Goal: Navigation & Orientation: Find specific page/section

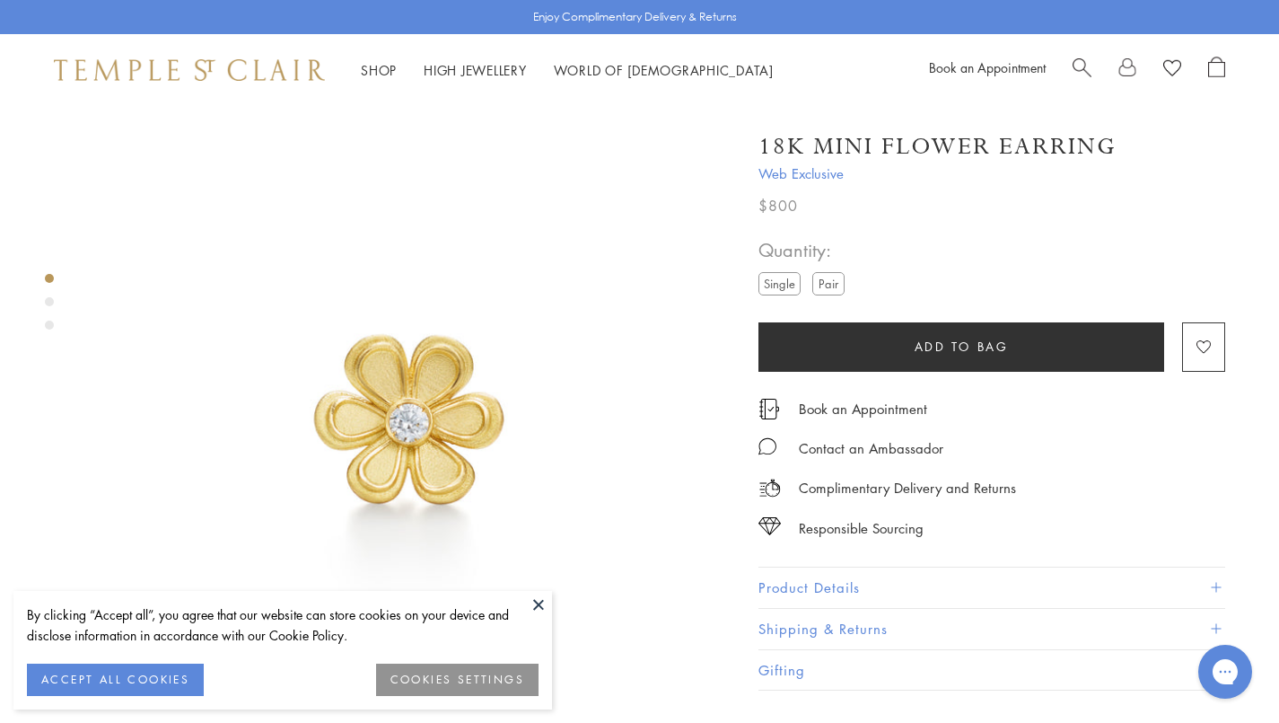
click at [537, 604] on button at bounding box center [538, 604] width 27 height 27
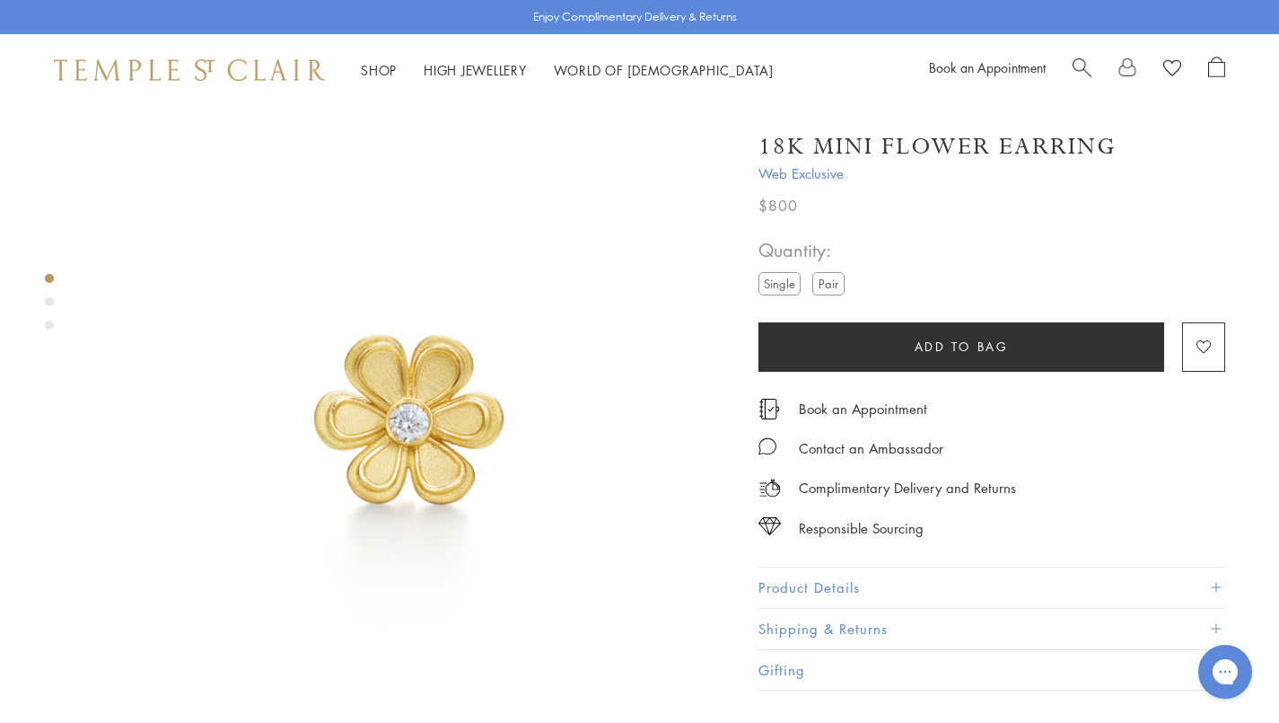
click at [50, 300] on div "Product gallery navigation" at bounding box center [49, 301] width 9 height 9
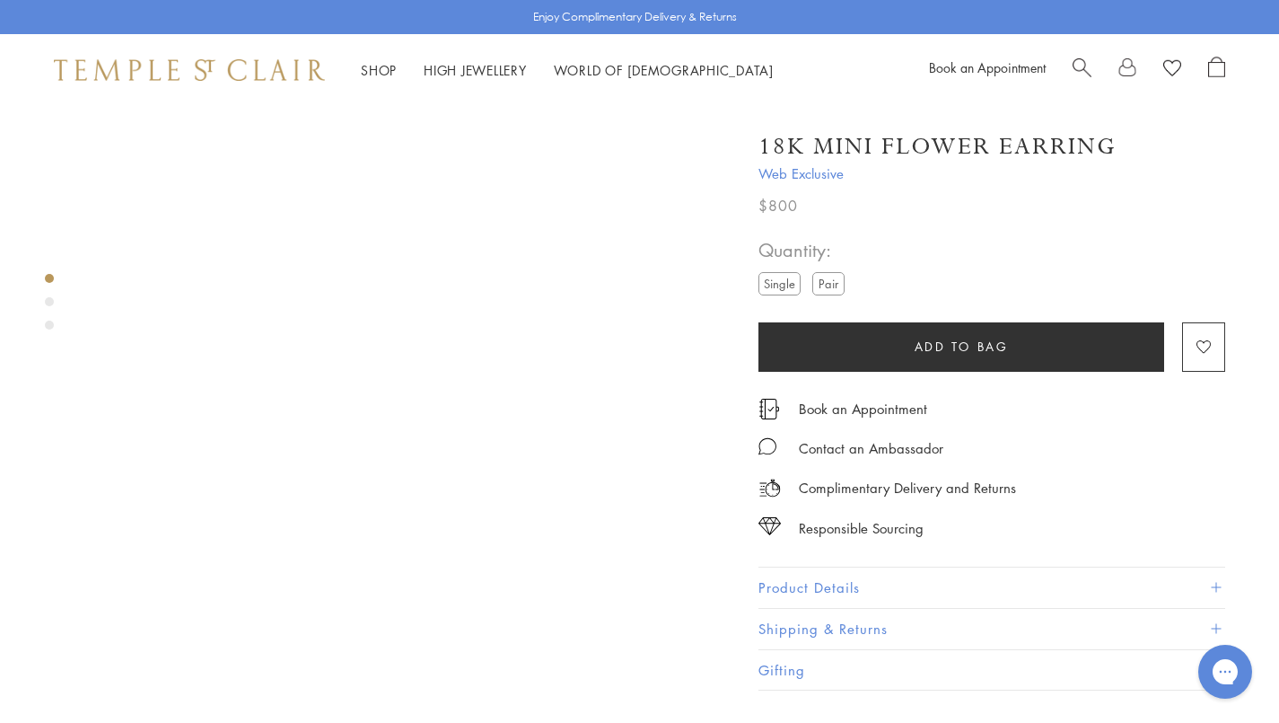
scroll to position [676, 0]
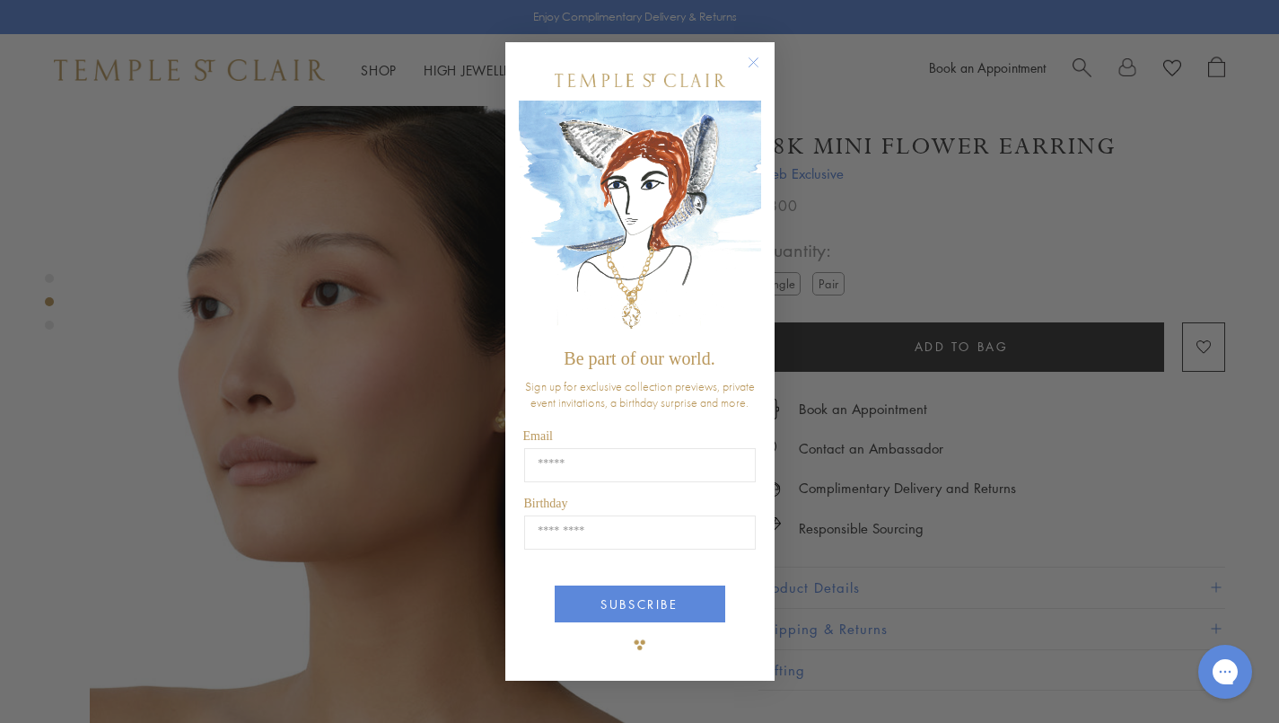
click at [48, 328] on div "Close dialog Be part of our world. Sign up for exclusive collection previews, p…" at bounding box center [639, 361] width 1279 height 723
click at [752, 60] on circle "Close dialog" at bounding box center [753, 62] width 22 height 22
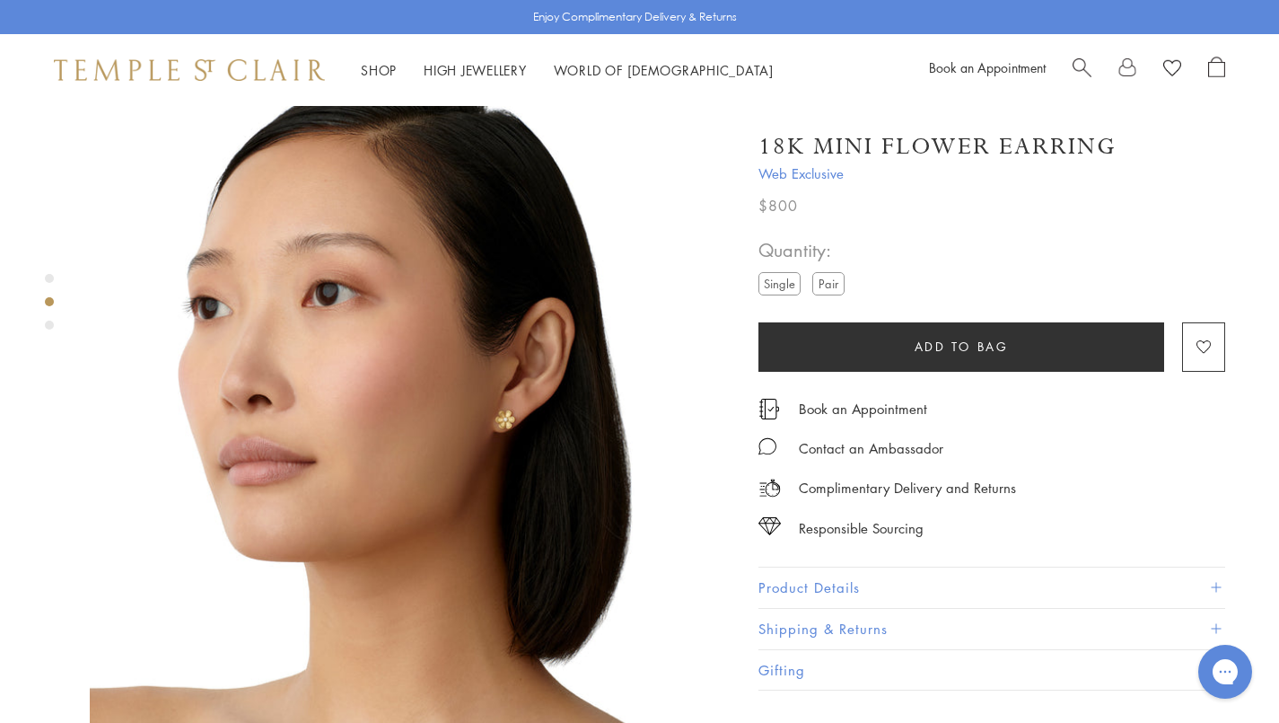
click at [49, 329] on div "Product gallery navigation" at bounding box center [49, 306] width 9 height 74
click at [48, 326] on div "Product gallery navigation" at bounding box center [49, 324] width 9 height 9
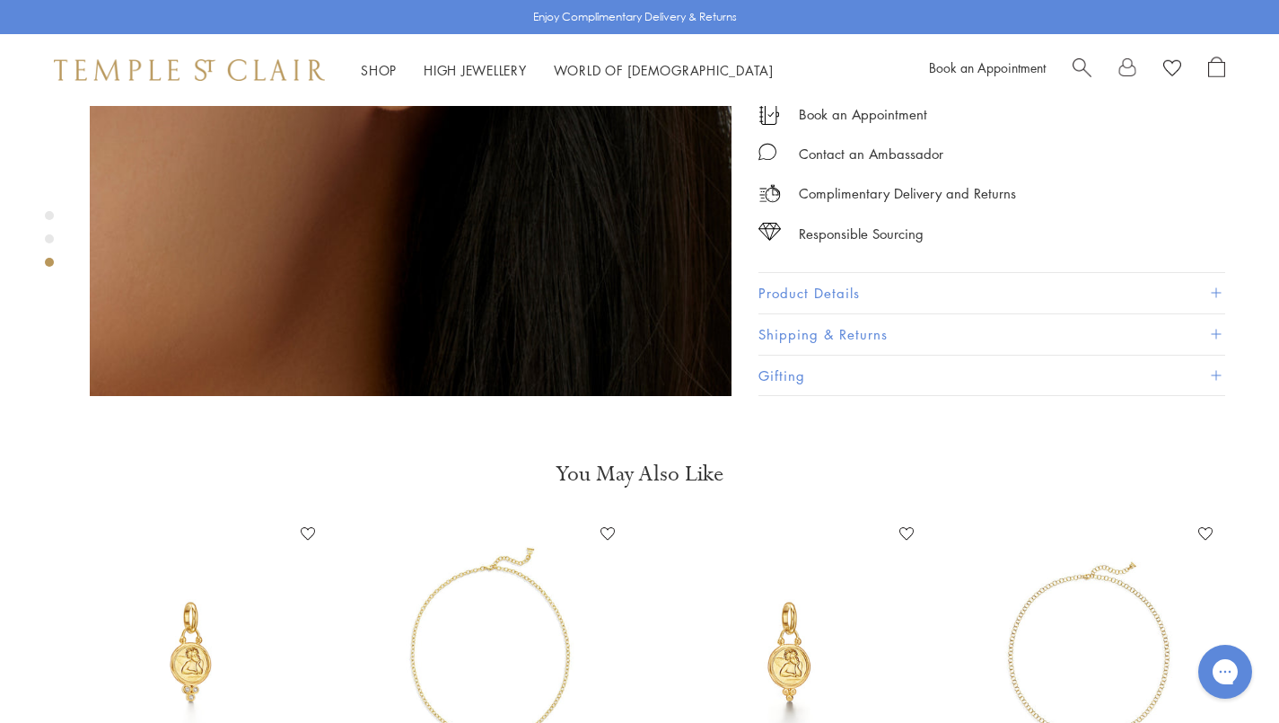
scroll to position [1928, 0]
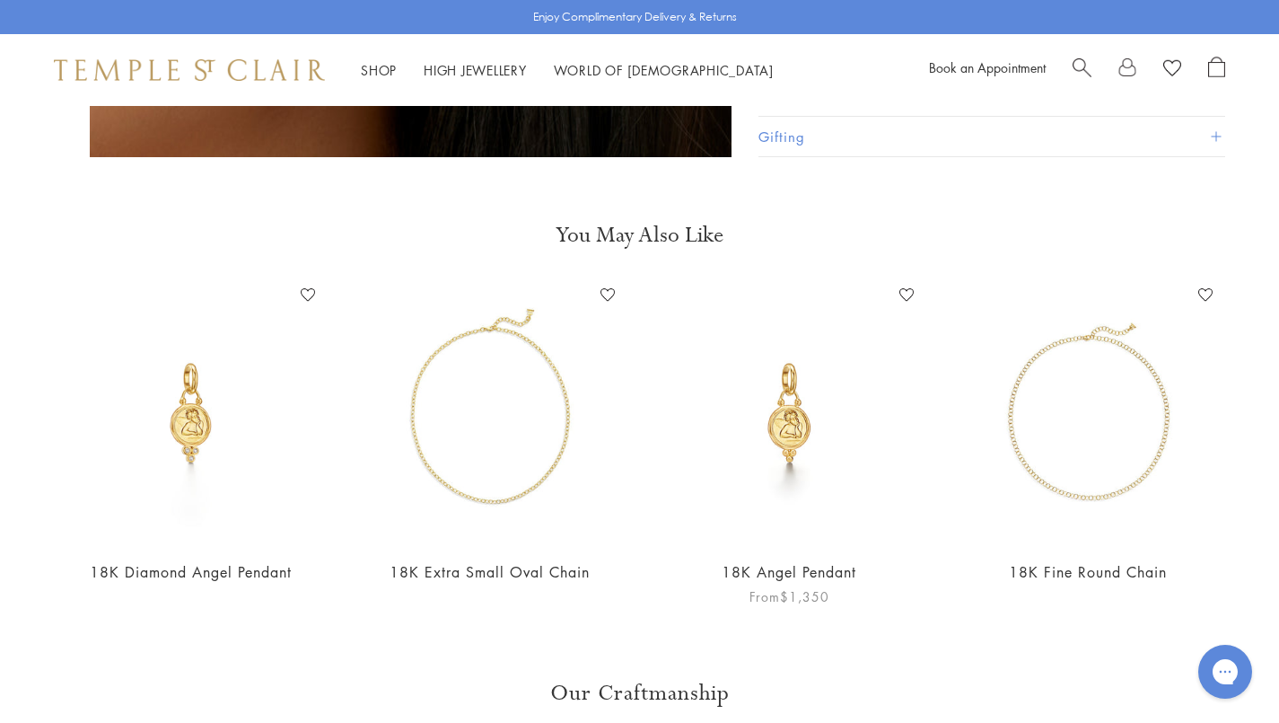
click at [809, 382] on img at bounding box center [789, 412] width 263 height 263
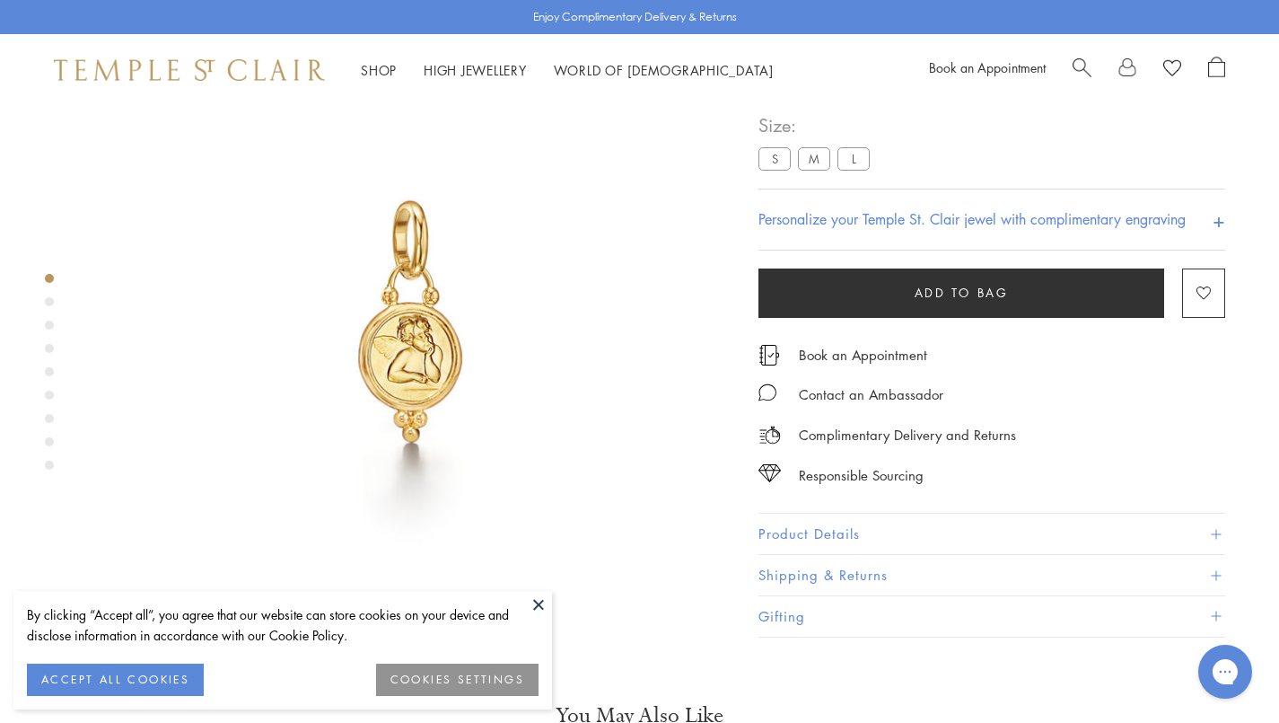
click at [50, 302] on div "Product gallery navigation" at bounding box center [49, 301] width 9 height 9
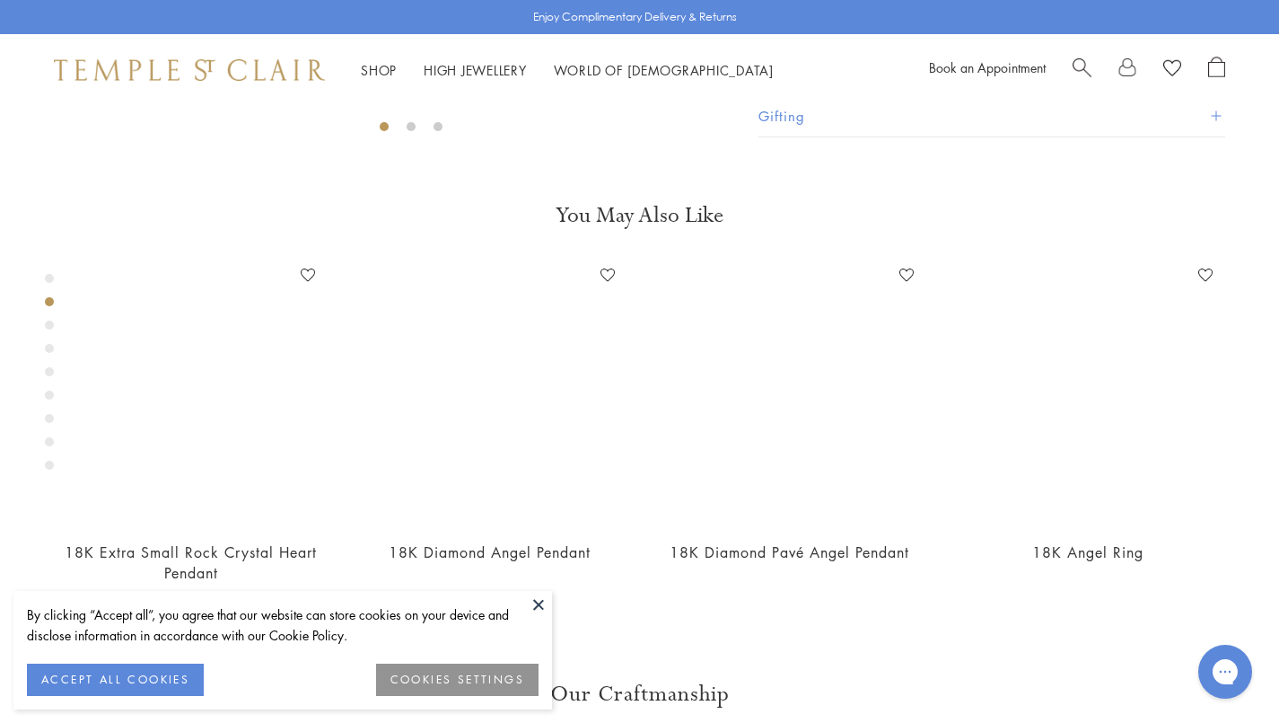
scroll to position [676, 0]
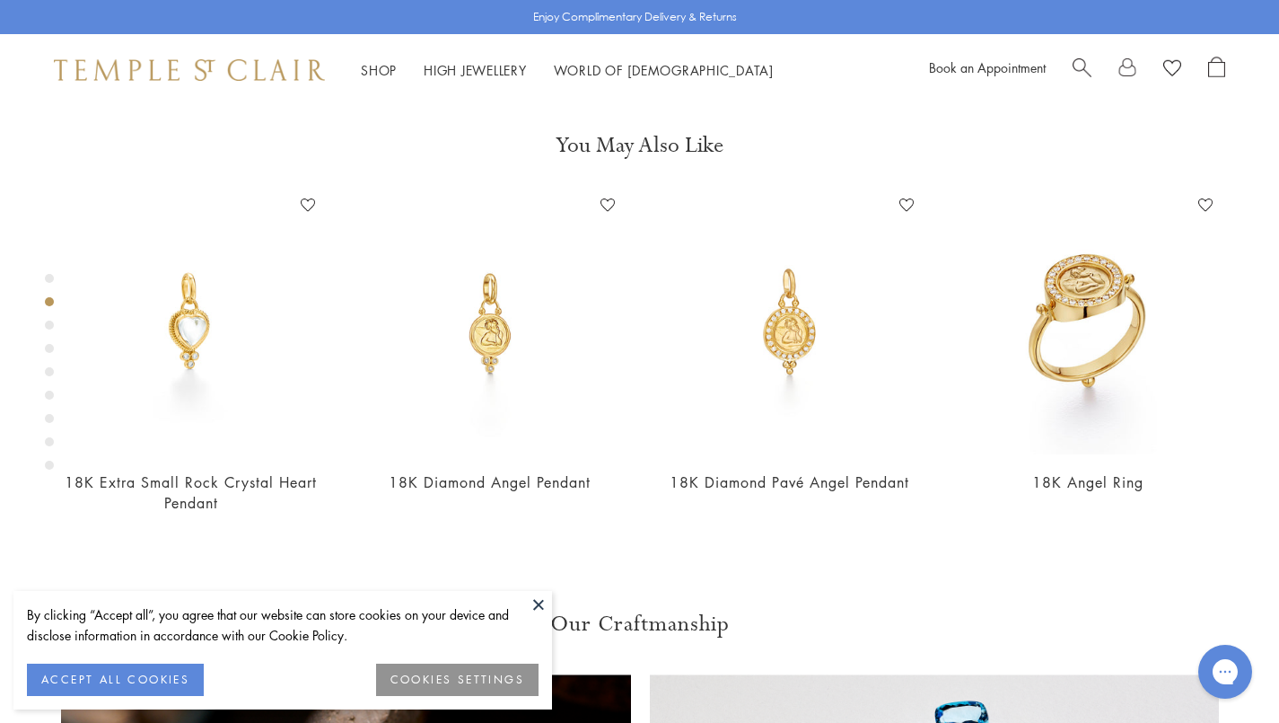
click at [51, 327] on div "Product gallery navigation" at bounding box center [49, 324] width 9 height 9
click at [49, 352] on div "Product gallery navigation" at bounding box center [49, 348] width 9 height 9
click at [534, 608] on button at bounding box center [538, 604] width 27 height 27
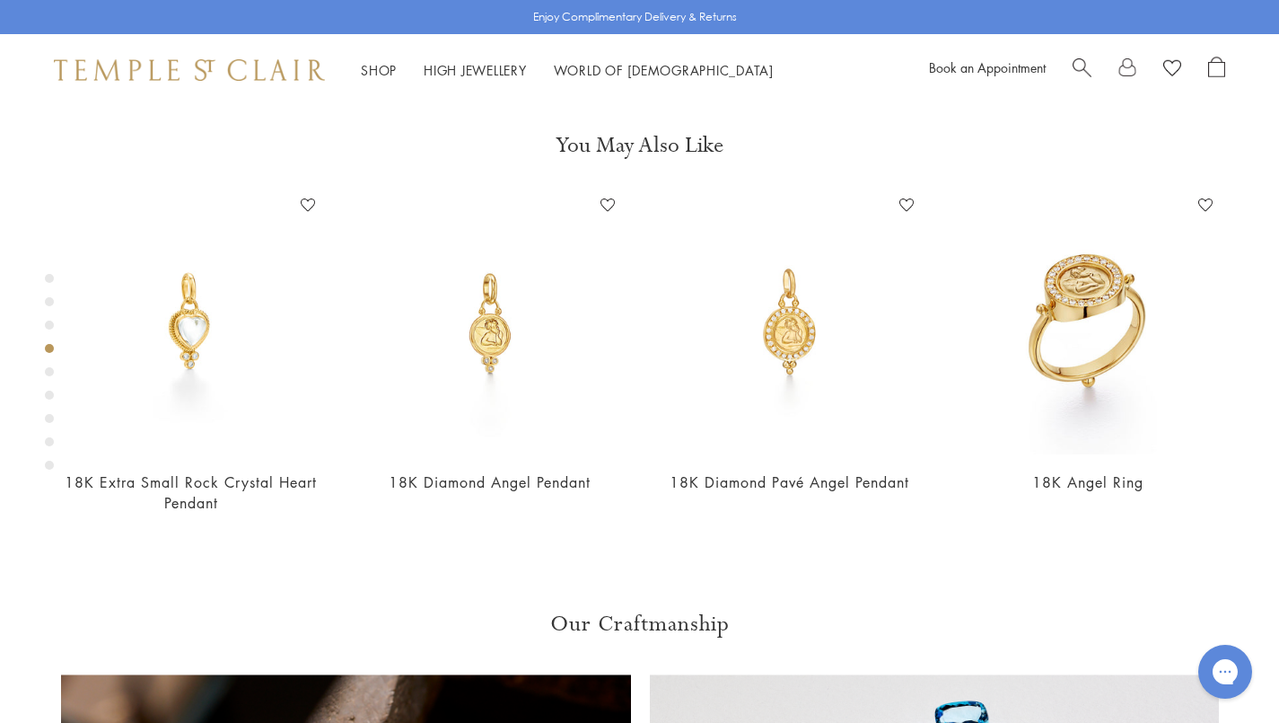
click at [48, 371] on div "Product gallery navigation" at bounding box center [49, 371] width 9 height 9
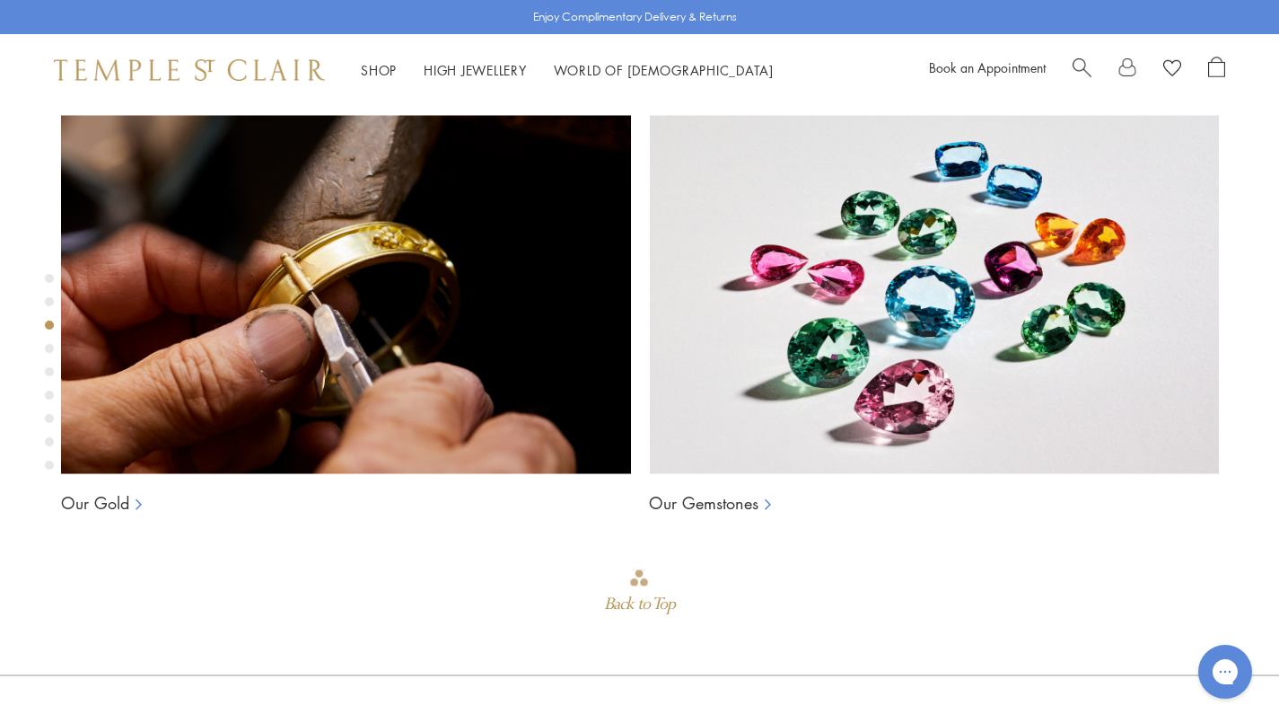
scroll to position [1318, 0]
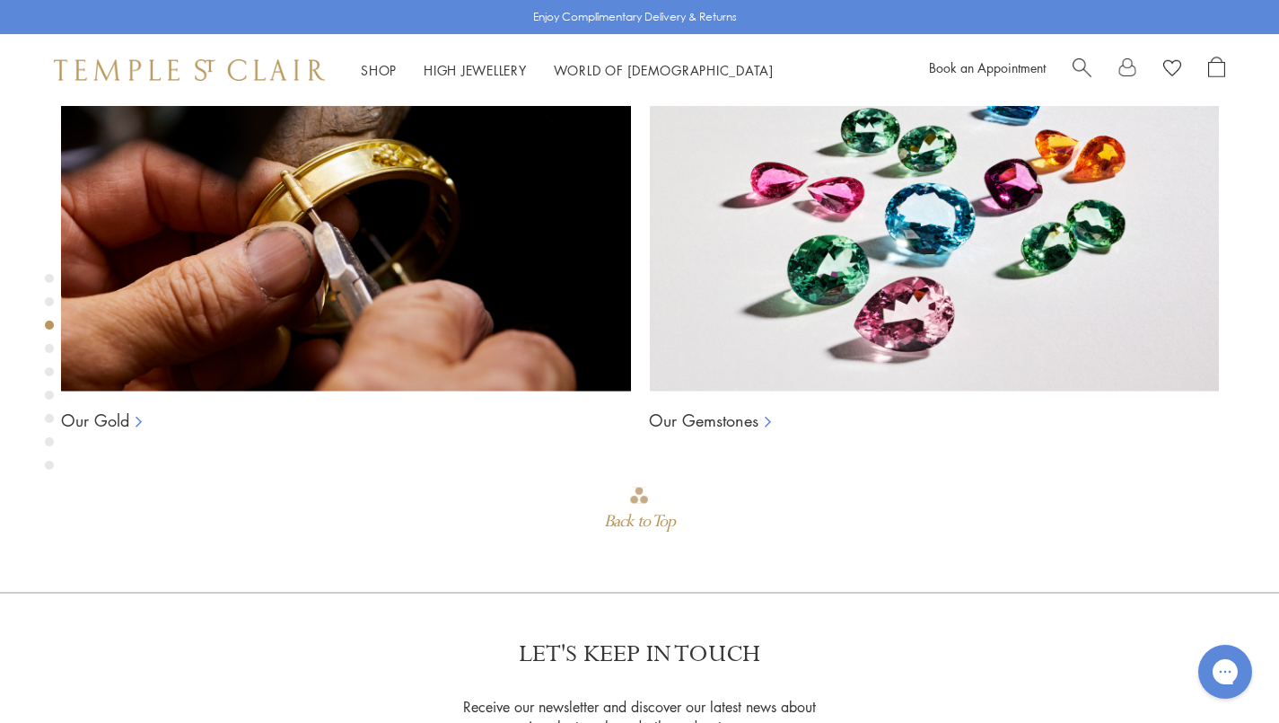
click at [211, 56] on div "Shop Shop Categories Amulets Pendants & Charms Lockets Chains & Leather Cords E…" at bounding box center [639, 70] width 1279 height 72
click at [193, 80] on img at bounding box center [189, 70] width 271 height 22
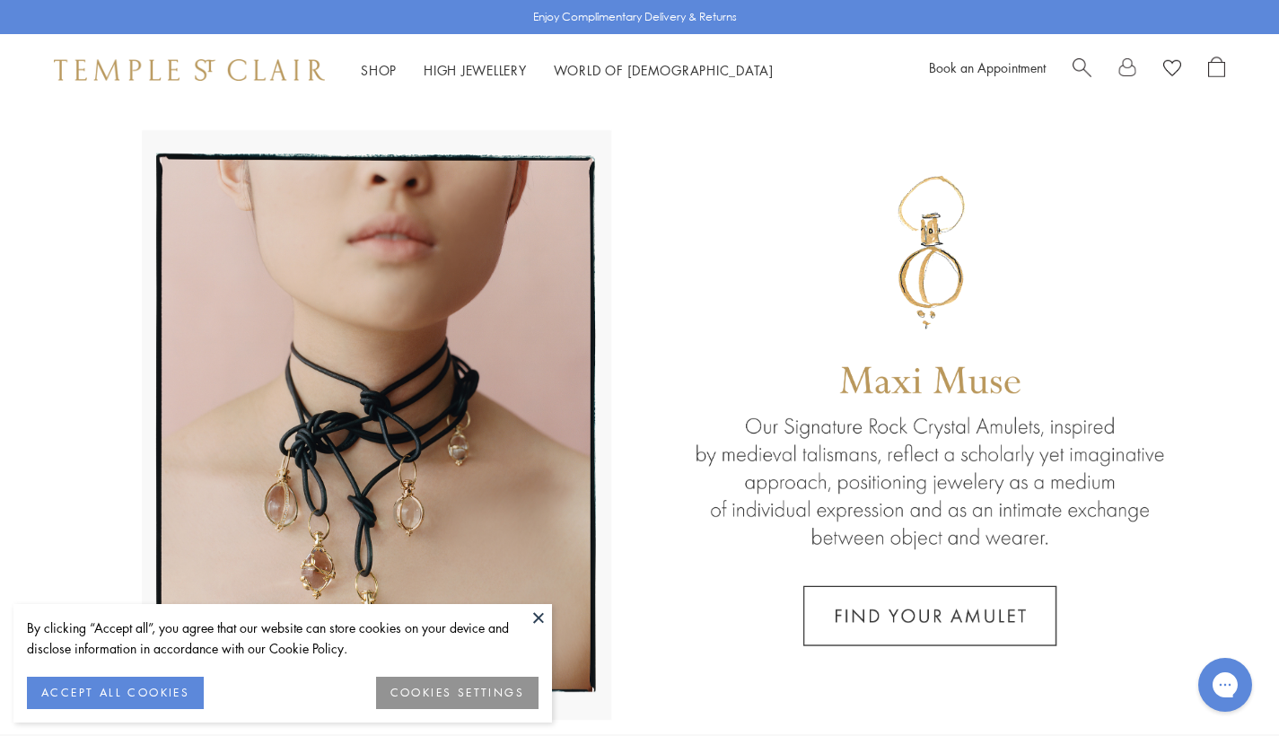
click at [540, 618] on button at bounding box center [538, 617] width 27 height 27
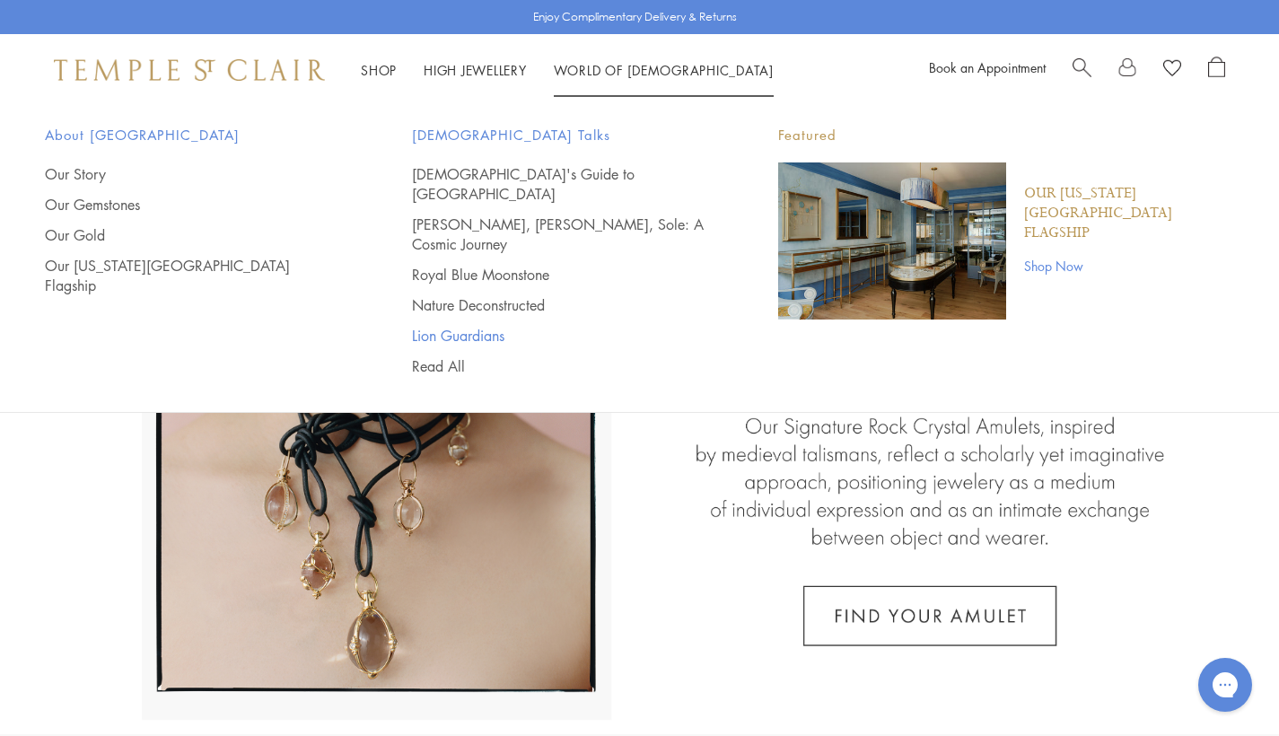
click at [485, 326] on link "Lion Guardians" at bounding box center [559, 336] width 295 height 20
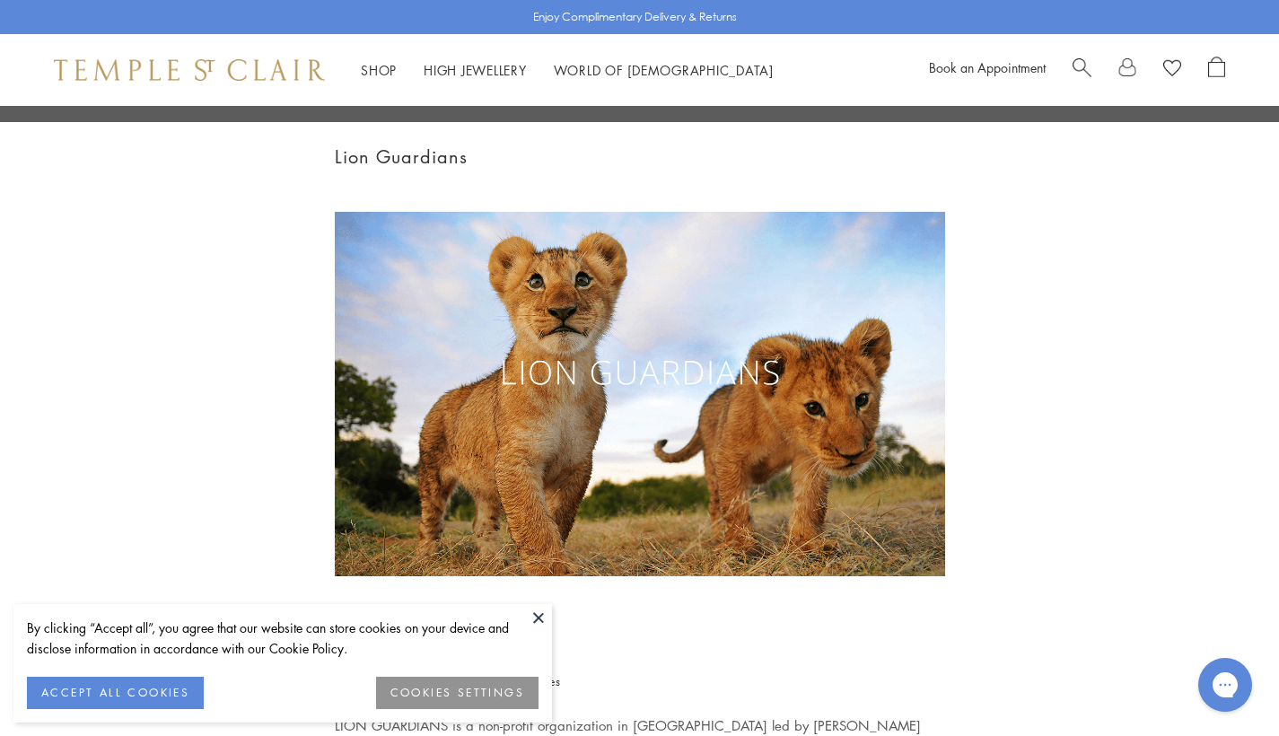
scroll to position [485, 0]
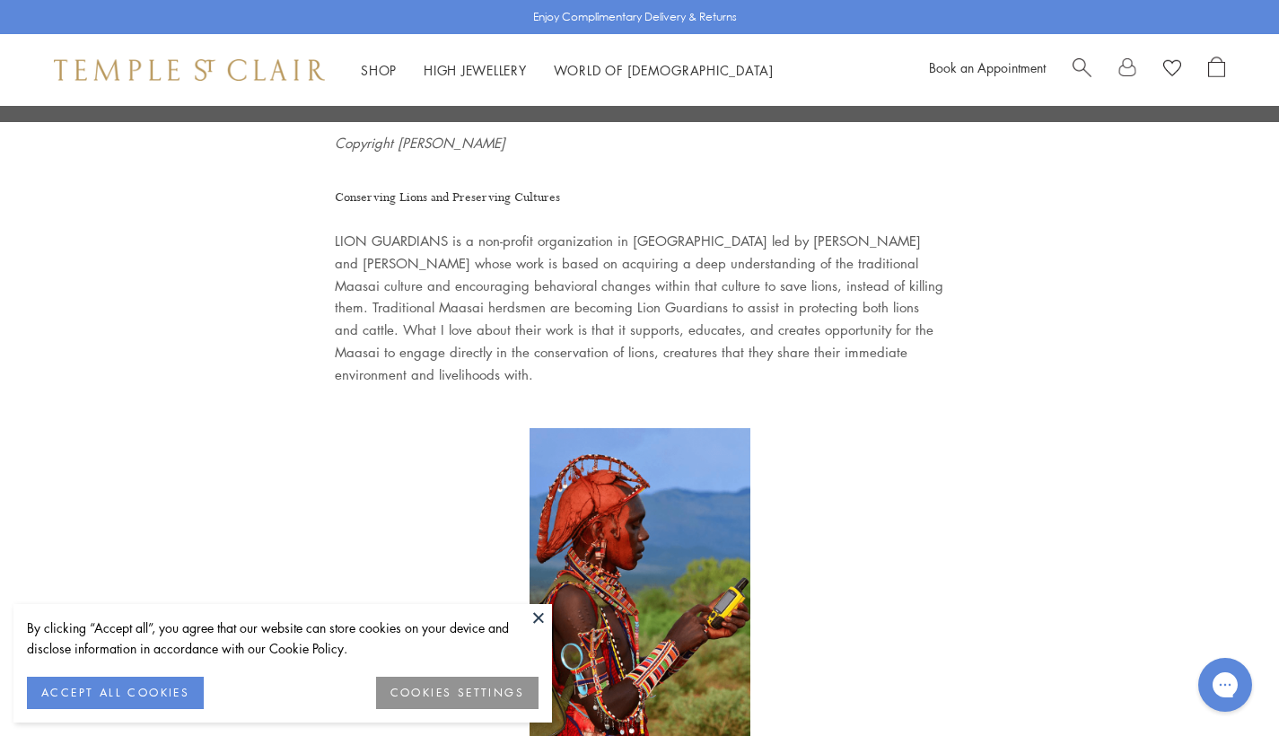
click at [537, 613] on button at bounding box center [538, 617] width 27 height 27
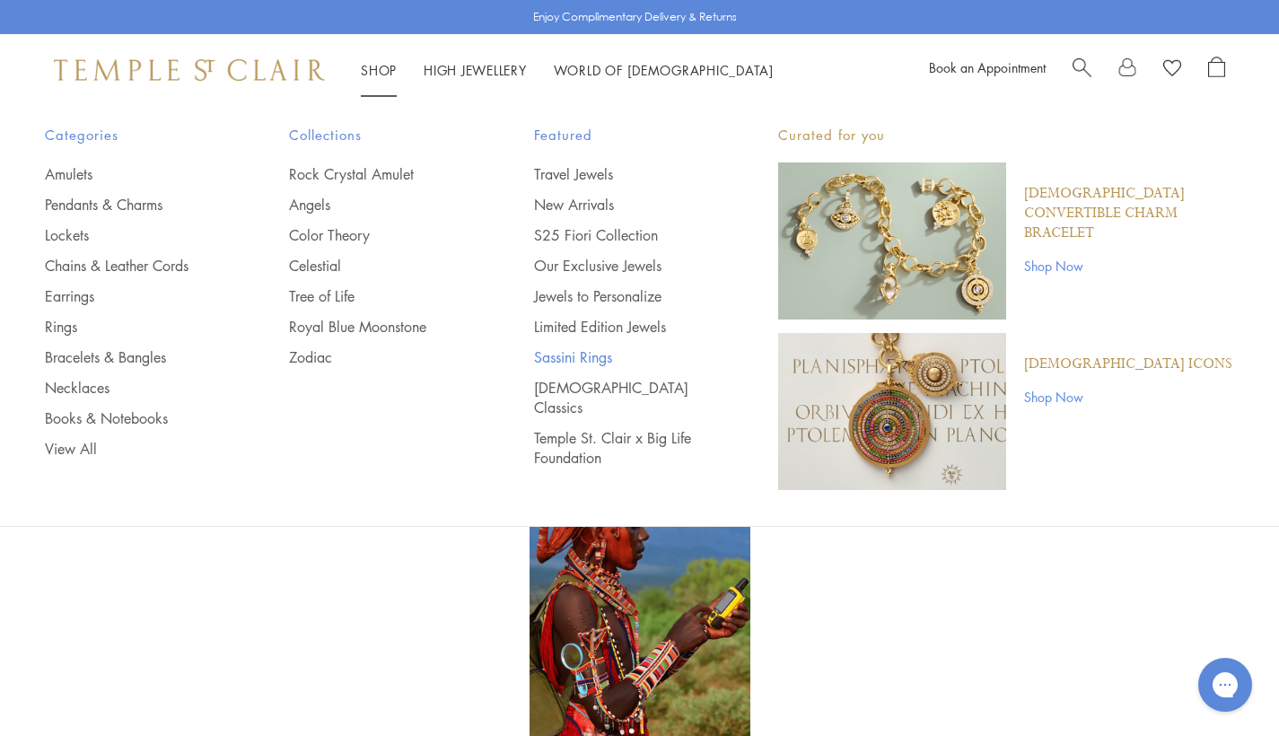
click at [562, 348] on link "Sassini Rings" at bounding box center [620, 357] width 172 height 20
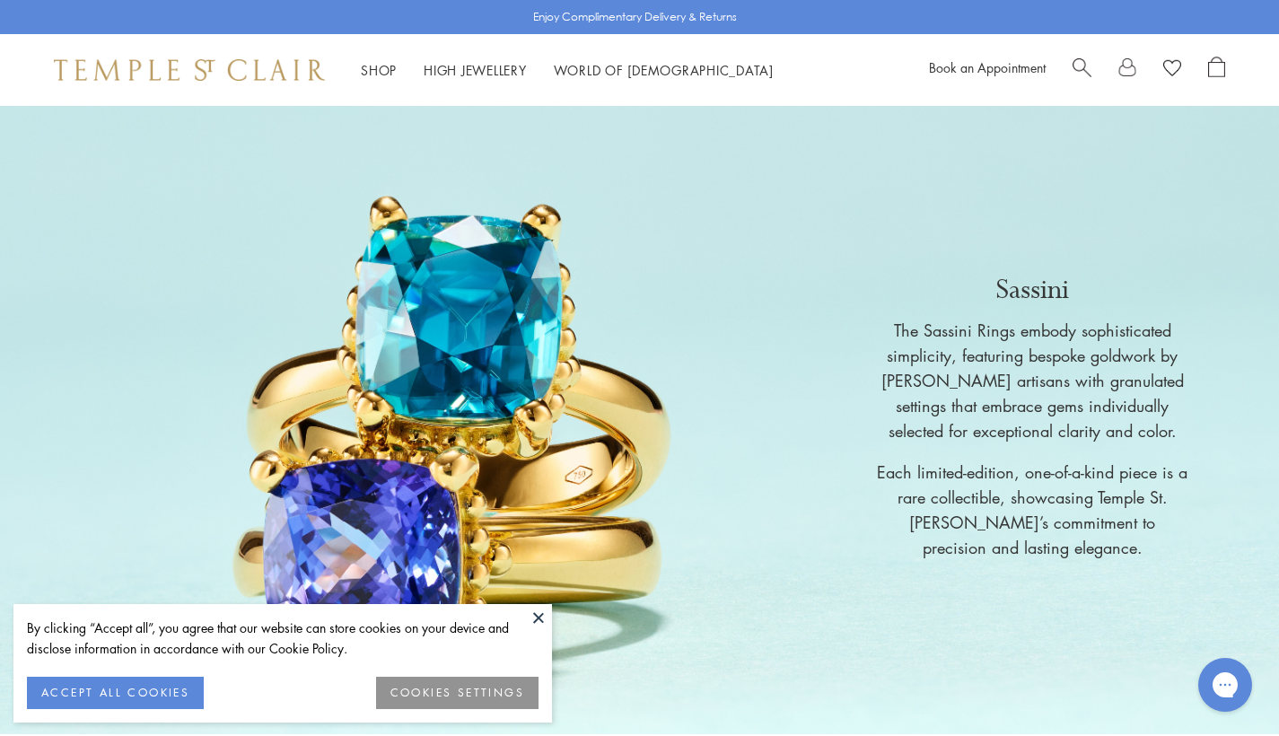
click at [536, 618] on button at bounding box center [538, 617] width 27 height 27
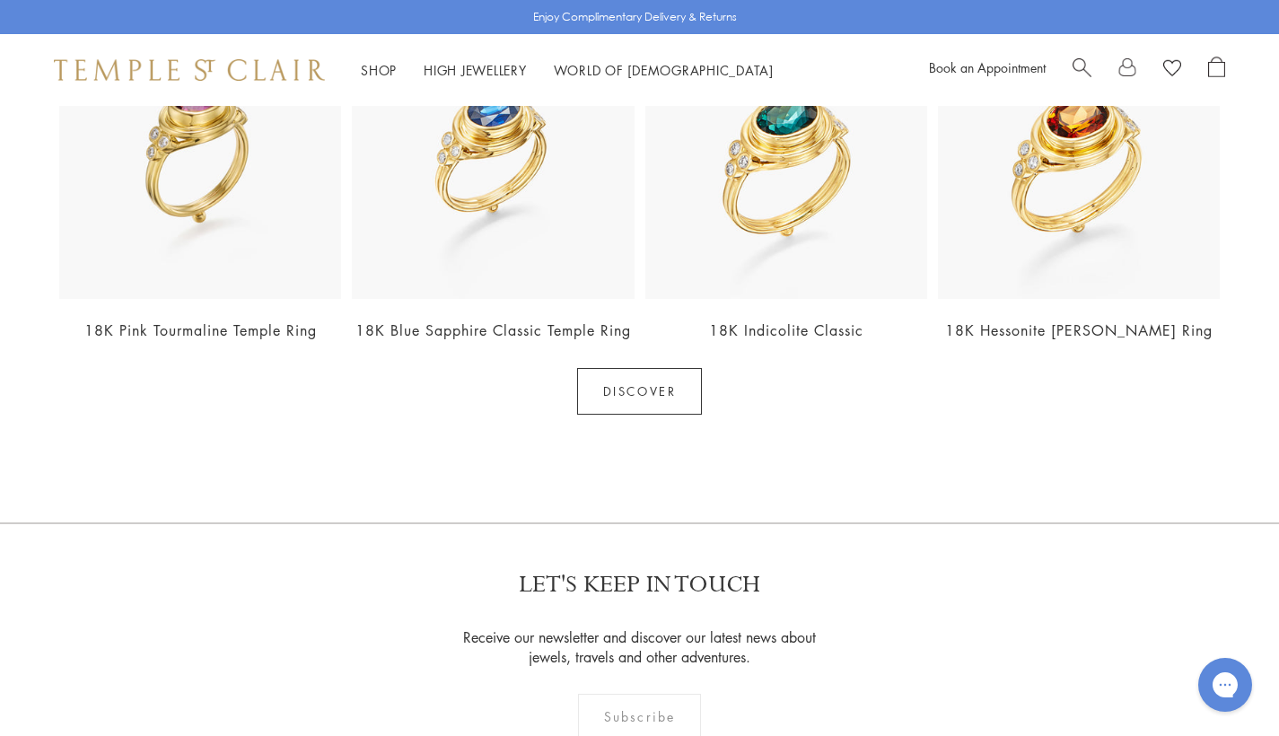
scroll to position [4109, 0]
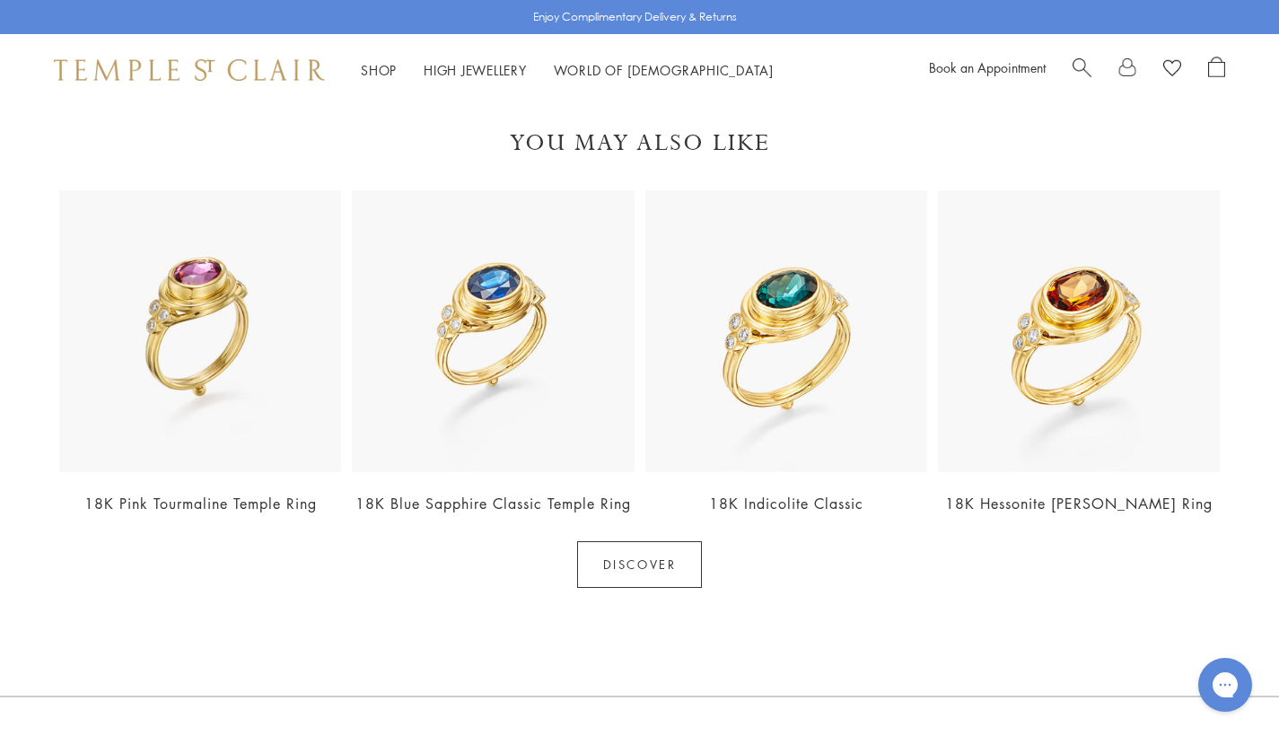
click at [822, 344] on img at bounding box center [786, 331] width 282 height 282
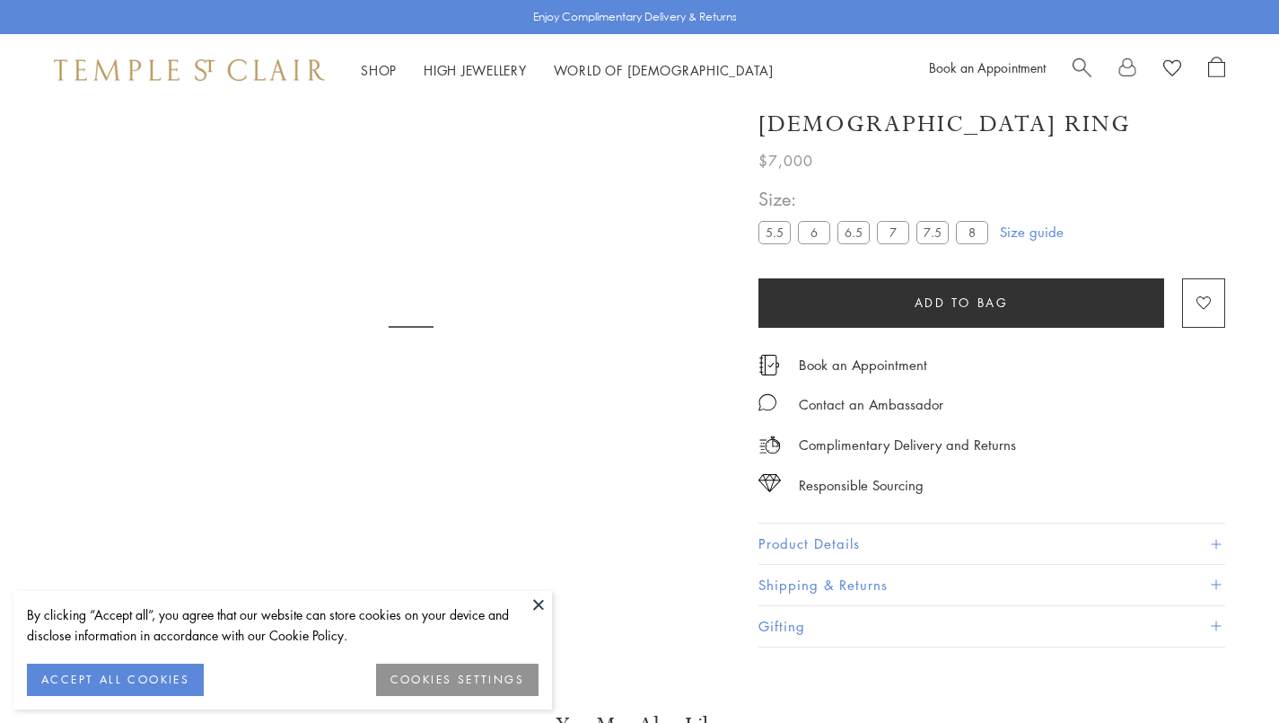
scroll to position [106, 0]
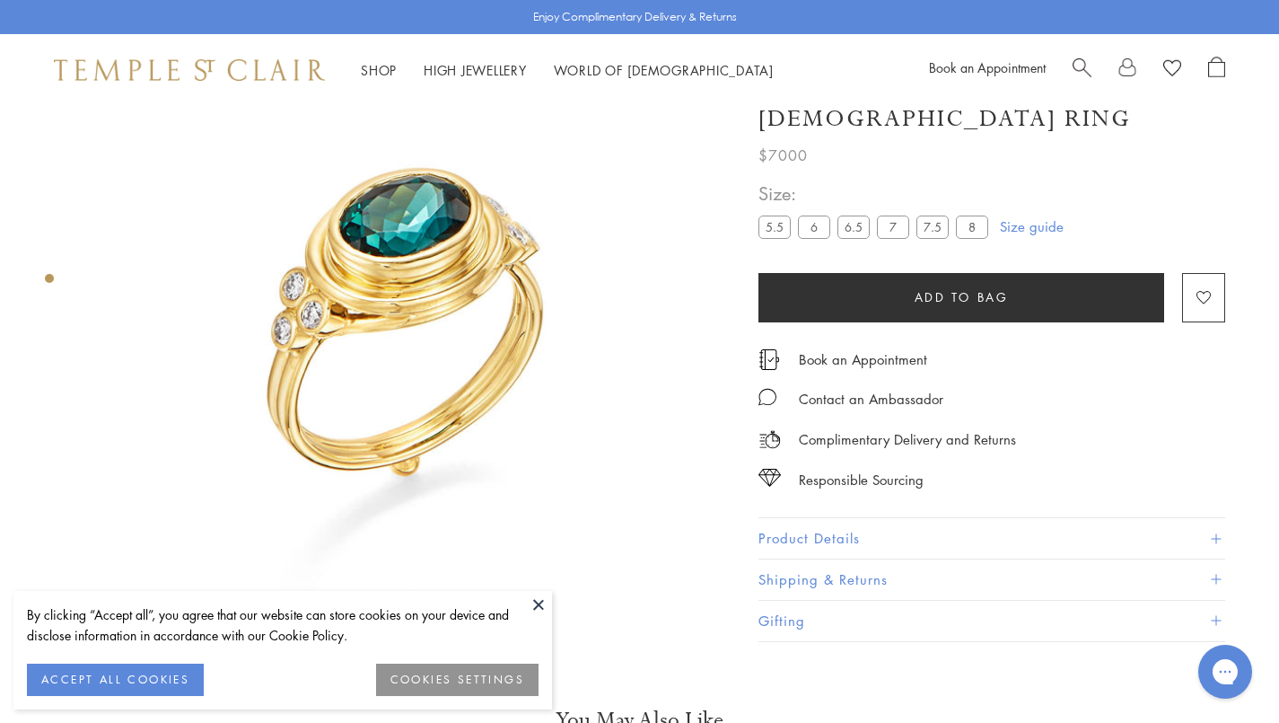
click at [814, 232] on label "6" at bounding box center [814, 227] width 32 height 22
click at [535, 600] on button at bounding box center [538, 604] width 27 height 27
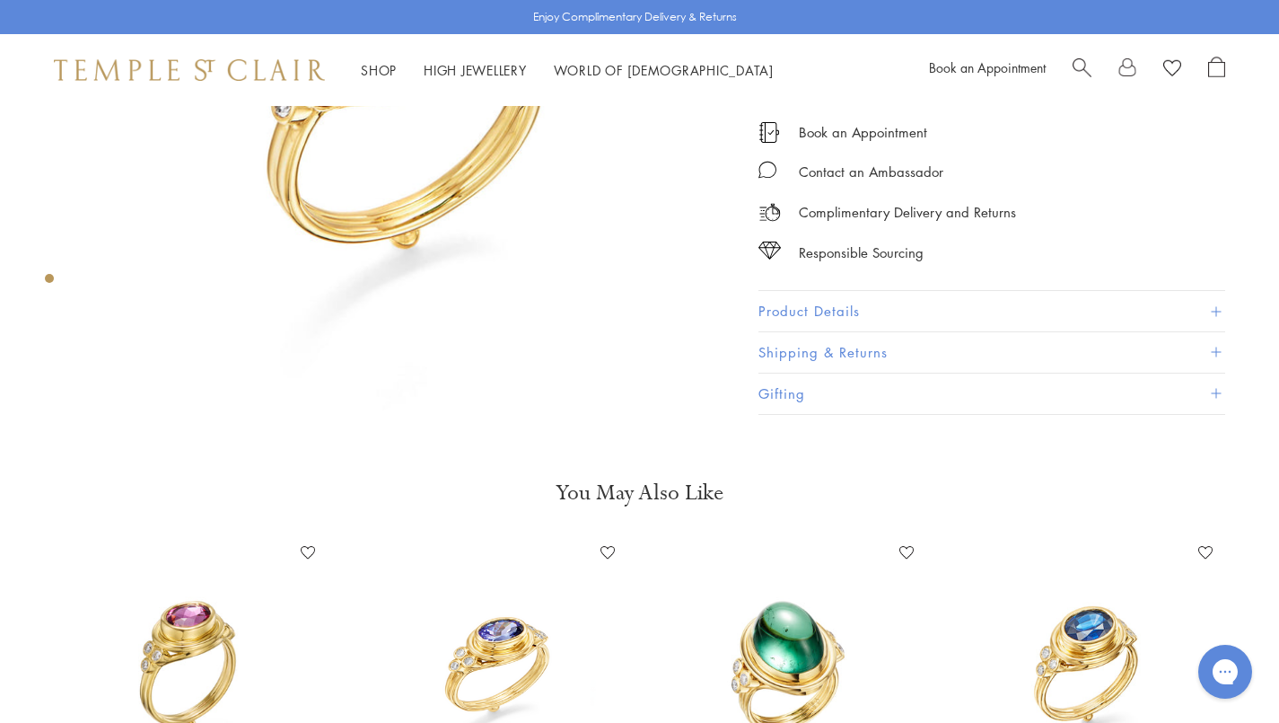
scroll to position [336, 0]
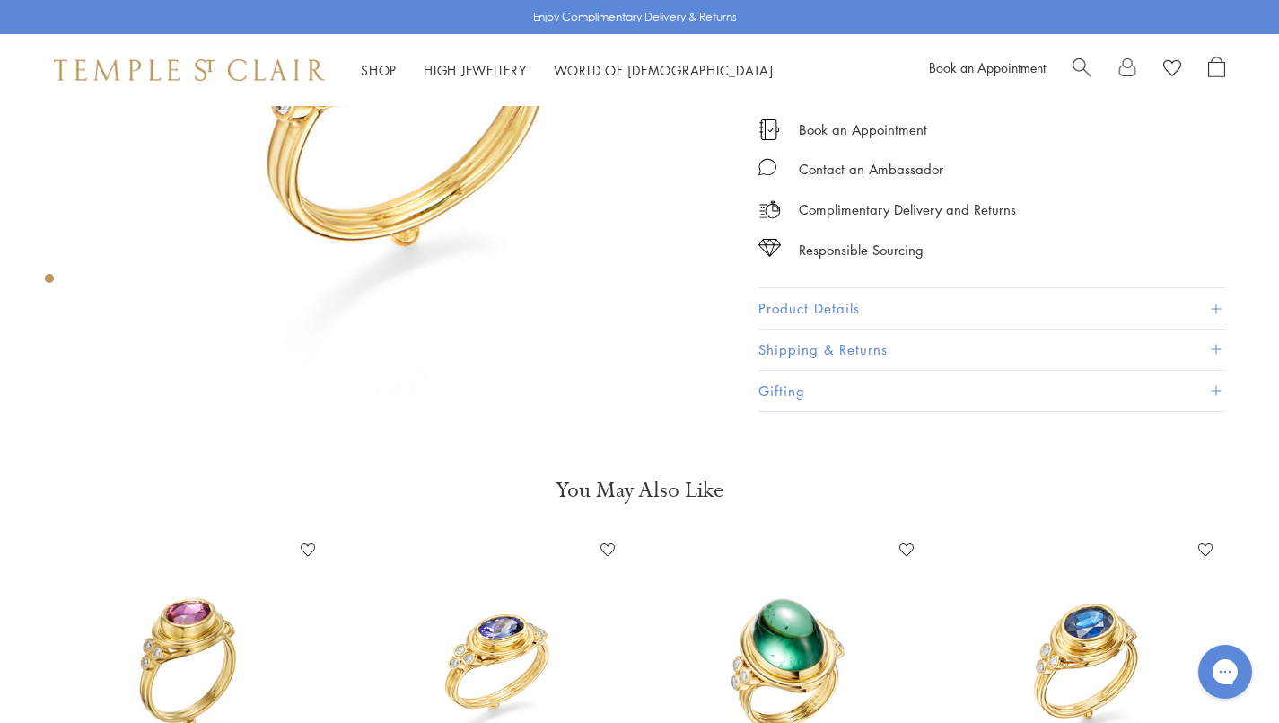
click at [1028, 307] on button "Product Details" at bounding box center [991, 309] width 467 height 40
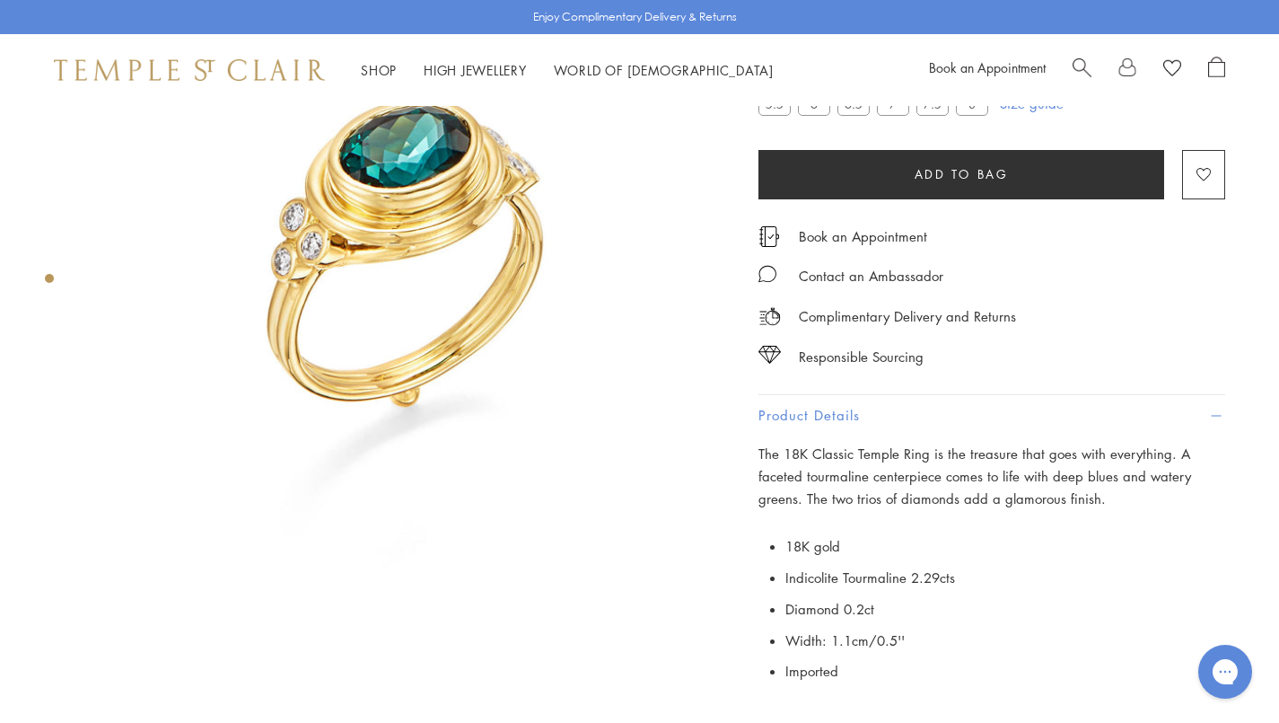
scroll to position [311, 0]
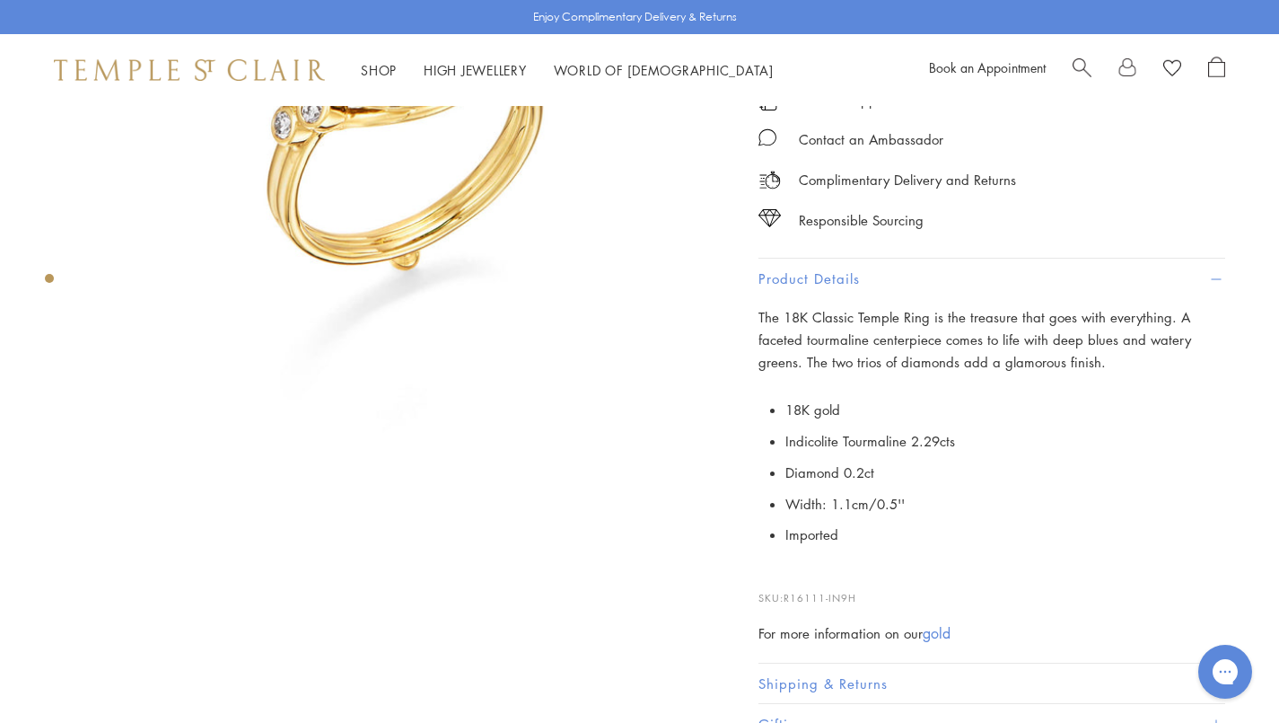
click at [938, 626] on link "gold" at bounding box center [937, 633] width 28 height 20
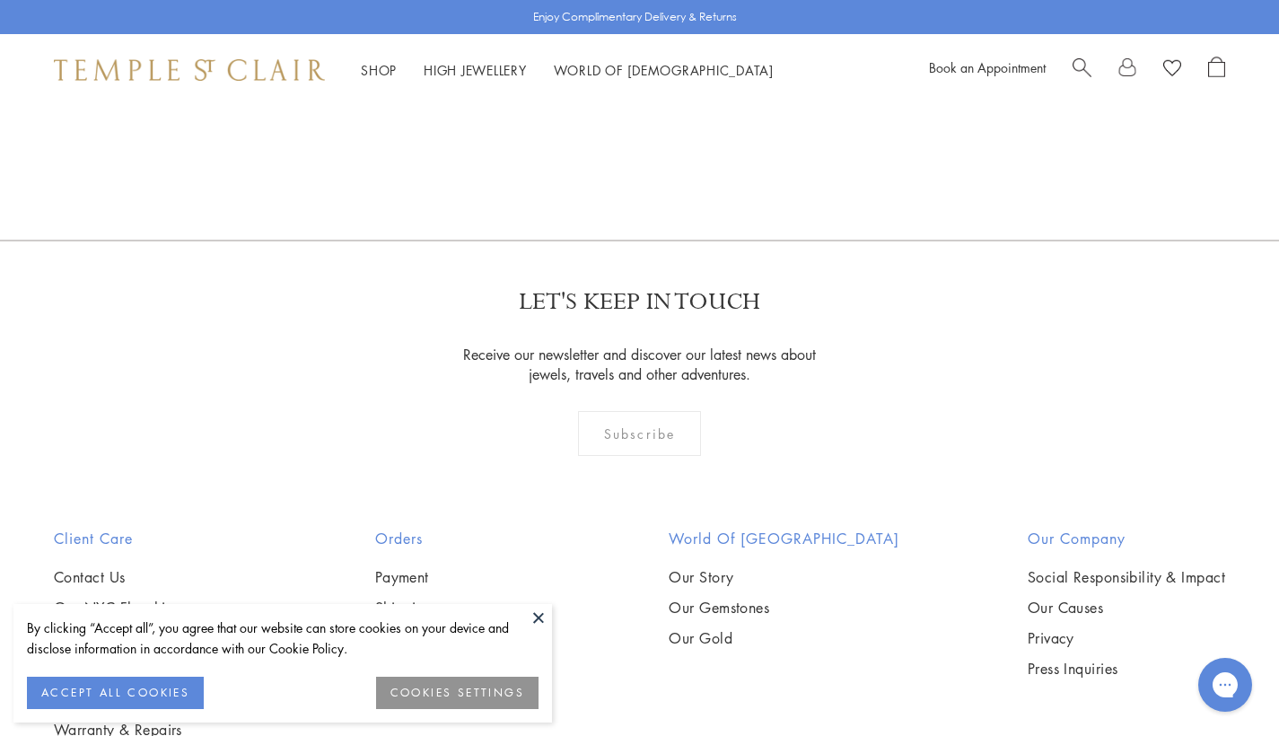
scroll to position [2270, 0]
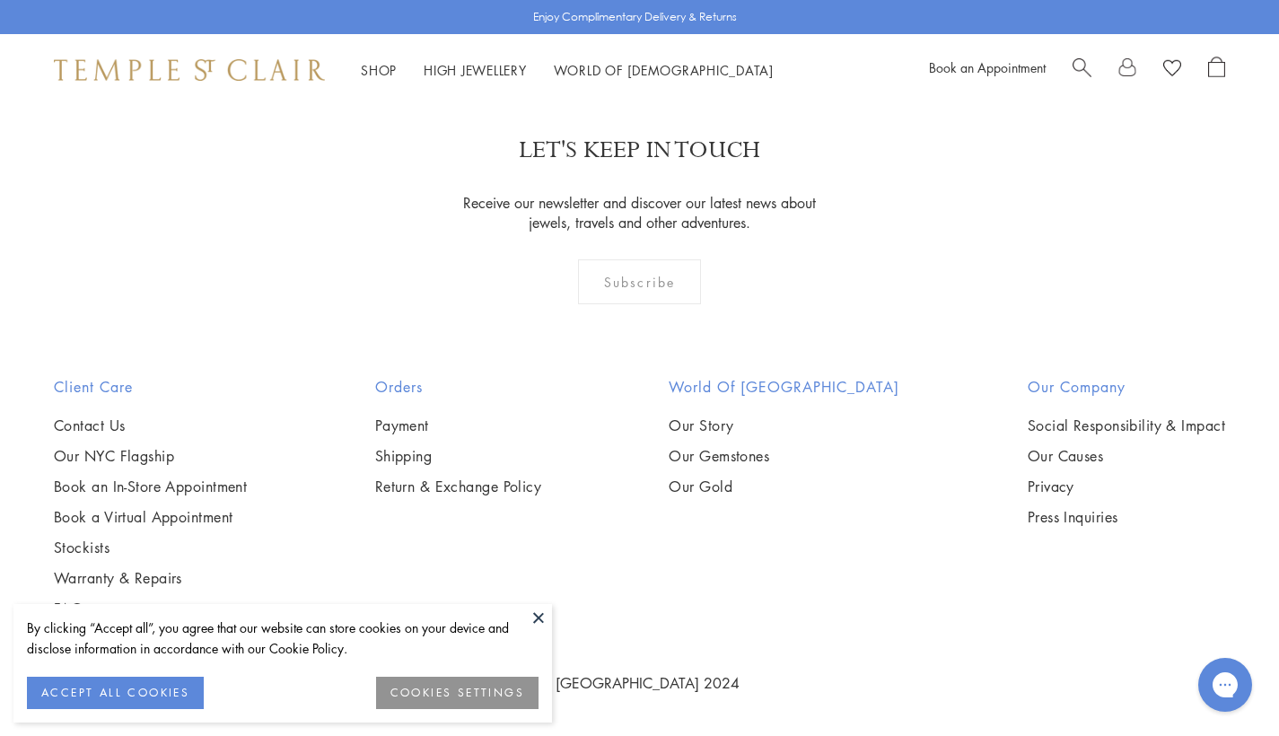
click at [532, 614] on button at bounding box center [538, 617] width 27 height 27
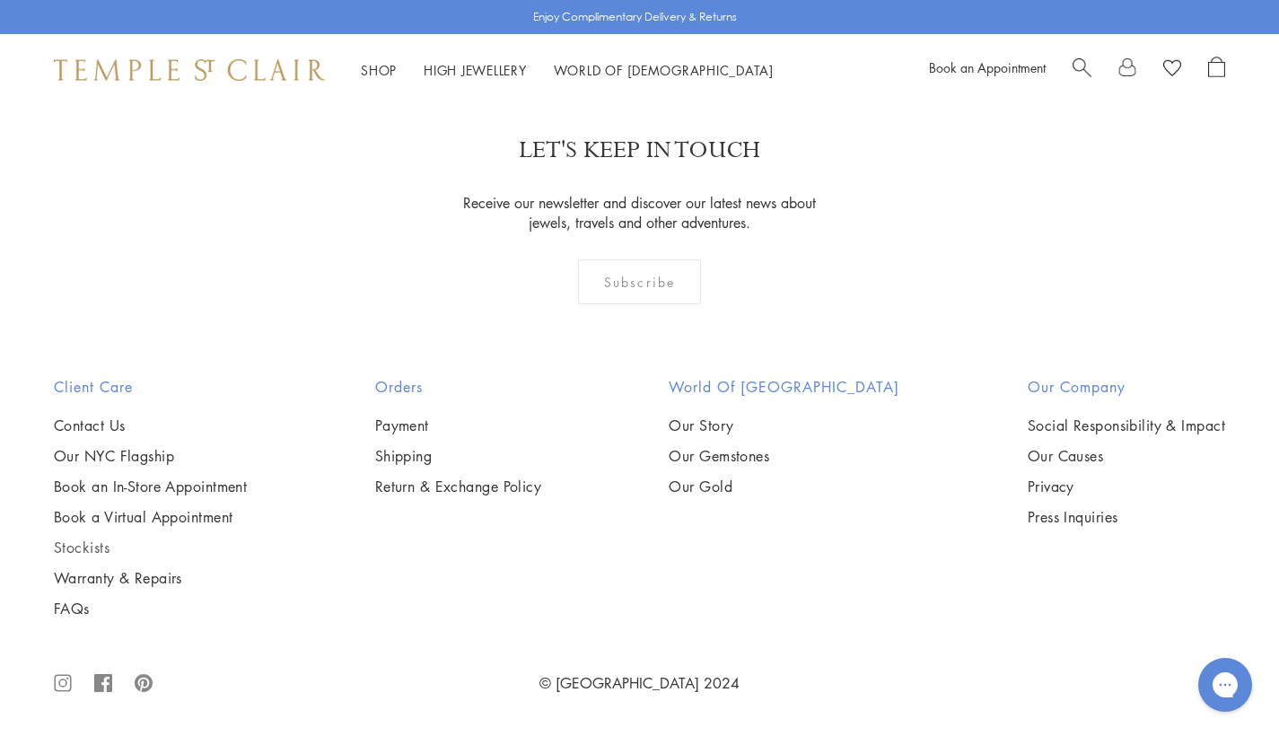
click at [83, 552] on link "Stockists" at bounding box center [150, 548] width 193 height 20
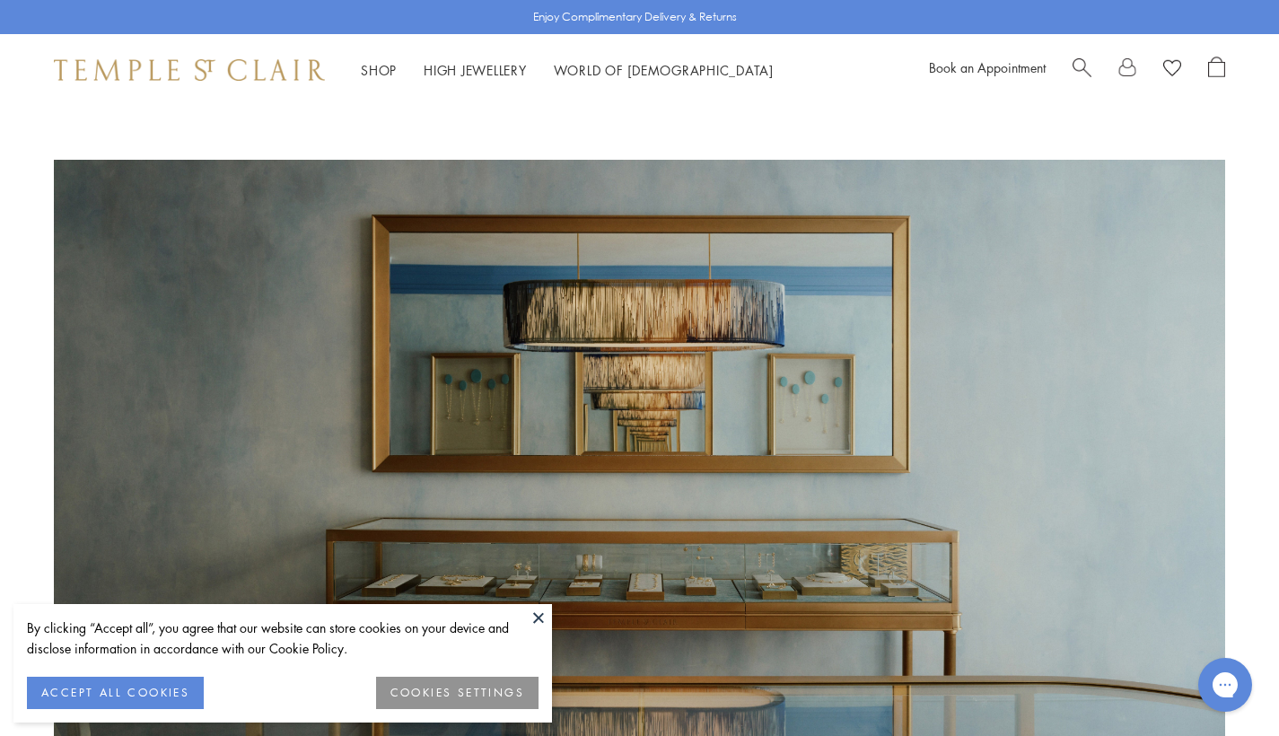
click at [536, 618] on button at bounding box center [538, 617] width 27 height 27
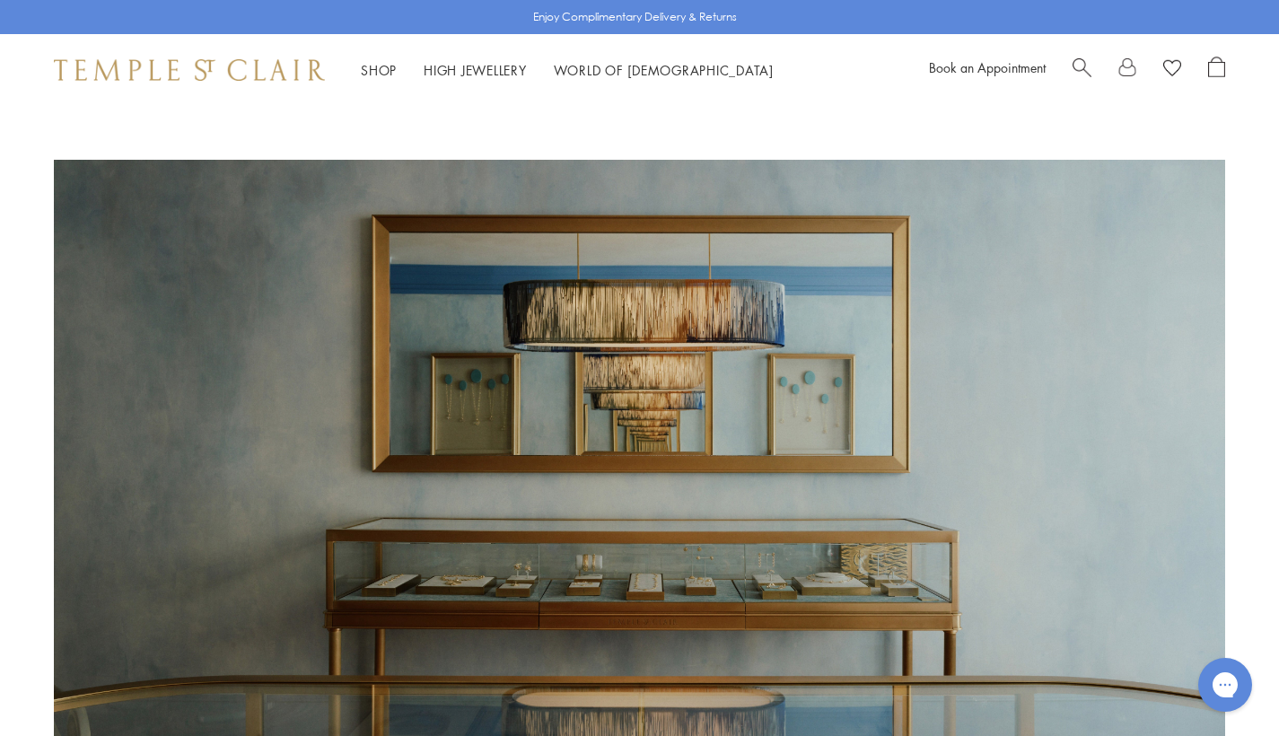
click at [187, 72] on img at bounding box center [189, 70] width 271 height 22
